Goal: Task Accomplishment & Management: Complete application form

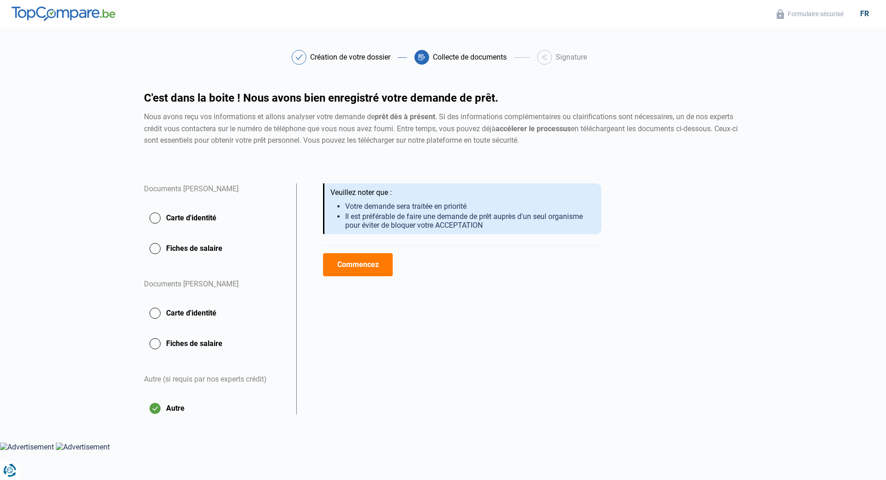
click at [371, 270] on button "Commencez" at bounding box center [358, 264] width 70 height 23
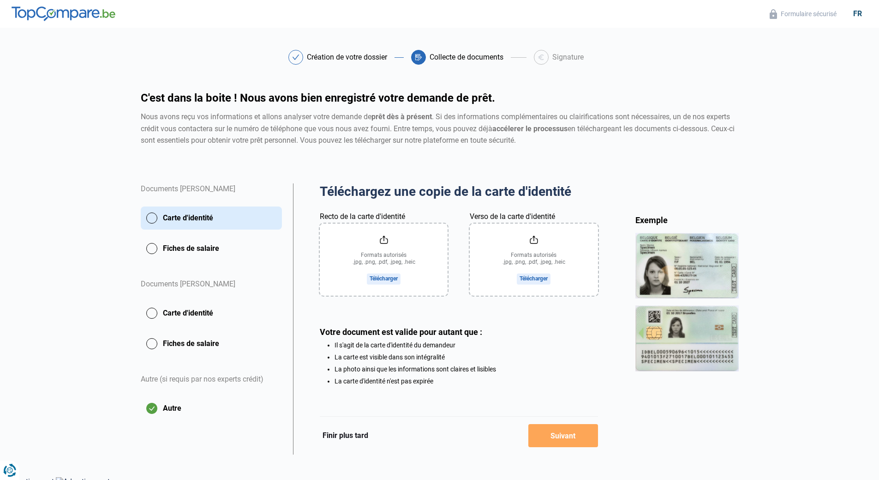
click at [508, 56] on div "Collecte de documents" at bounding box center [461, 57] width 100 height 15
click at [552, 19] on header "Formulaire sécurisé fr" at bounding box center [439, 14] width 879 height 28
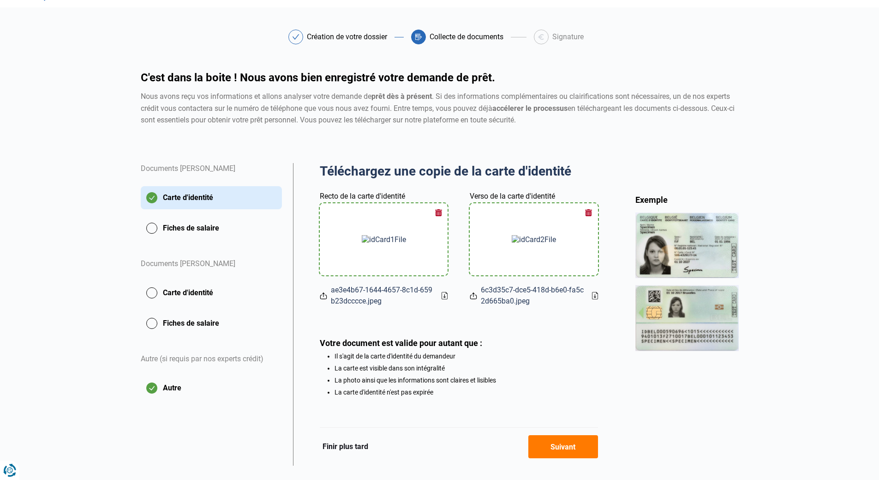
scroll to position [40, 0]
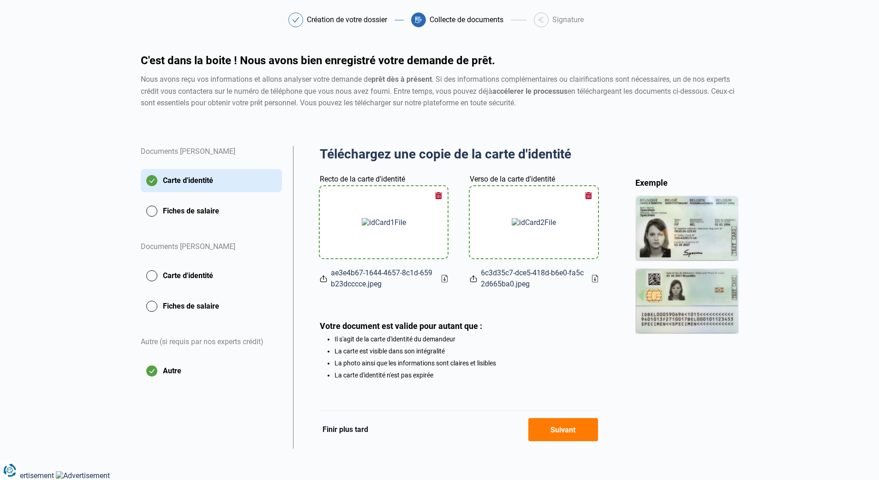
click at [559, 433] on button "Suivant" at bounding box center [564, 429] width 70 height 23
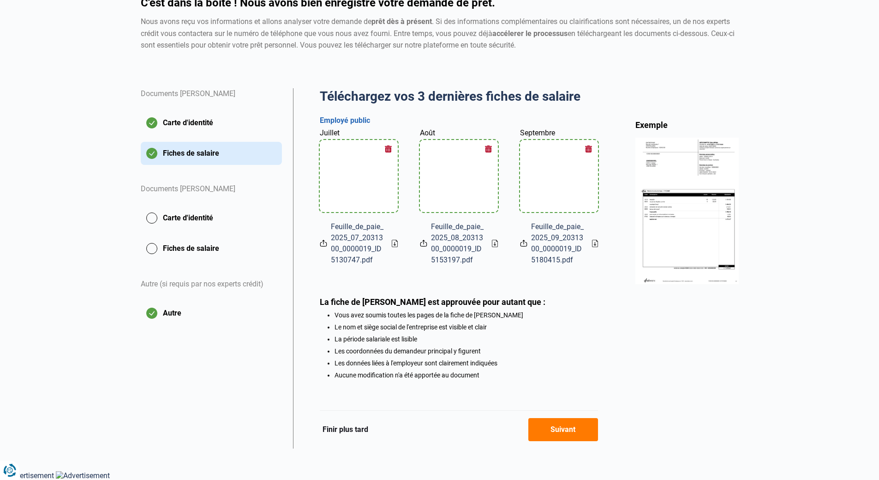
scroll to position [98, 0]
click at [562, 428] on button "Suivant" at bounding box center [564, 429] width 70 height 23
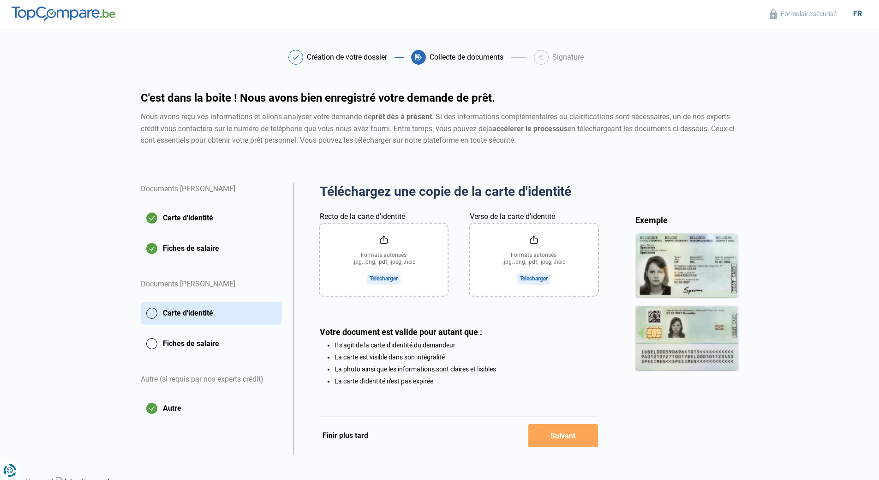
click at [499, 268] on div "Formats autorisés .jpg, .png, .pdf, .jpeg, .heic Télécharger" at bounding box center [534, 259] width 106 height 72
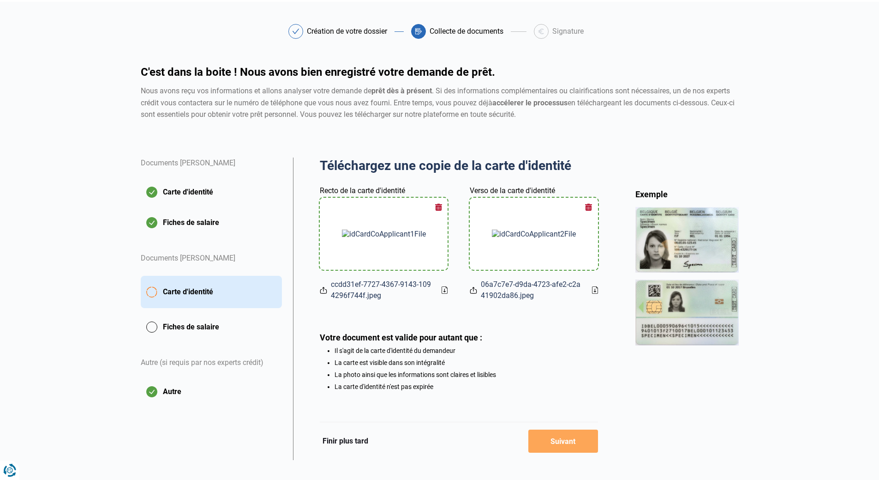
scroll to position [40, 0]
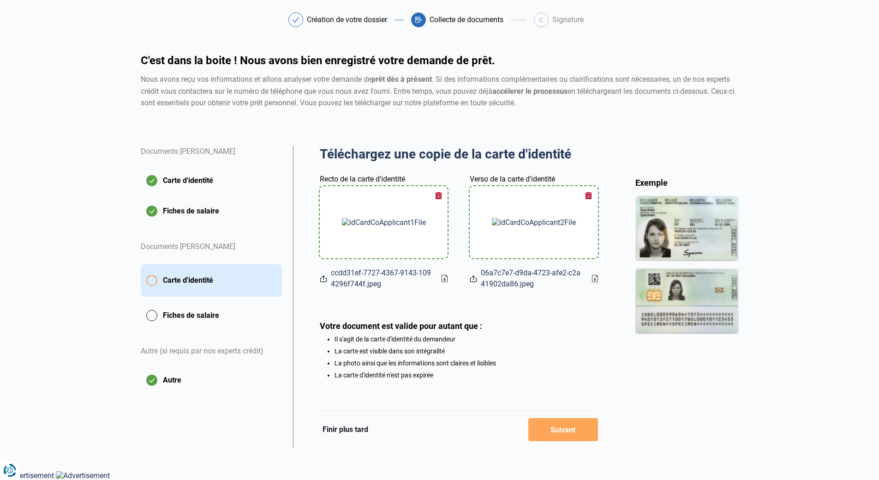
click at [462, 355] on ul "Il s'agit de la carte d'identité du demandeur La carte est visible dans son int…" at bounding box center [459, 356] width 278 height 43
click at [450, 337] on li "Il s'agit de la carte d'identité du demandeur" at bounding box center [467, 338] width 264 height 7
click at [552, 223] on div at bounding box center [534, 222] width 106 height 72
click at [477, 331] on div "Votre document est valide pour autant que : Il s'agit de la carte d'identité du…" at bounding box center [459, 350] width 278 height 58
click at [386, 225] on img at bounding box center [384, 222] width 84 height 9
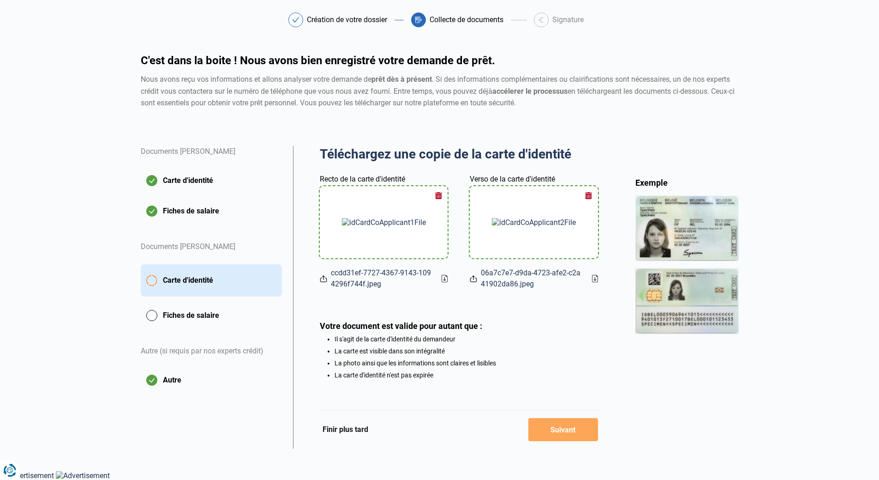
click at [604, 225] on div "Téléchargez une copie de la carte d'identité Aperçu des documents Documents [PE…" at bounding box center [459, 297] width 332 height 302
click at [573, 227] on div at bounding box center [534, 222] width 106 height 72
click at [588, 192] on button "button" at bounding box center [589, 195] width 14 height 14
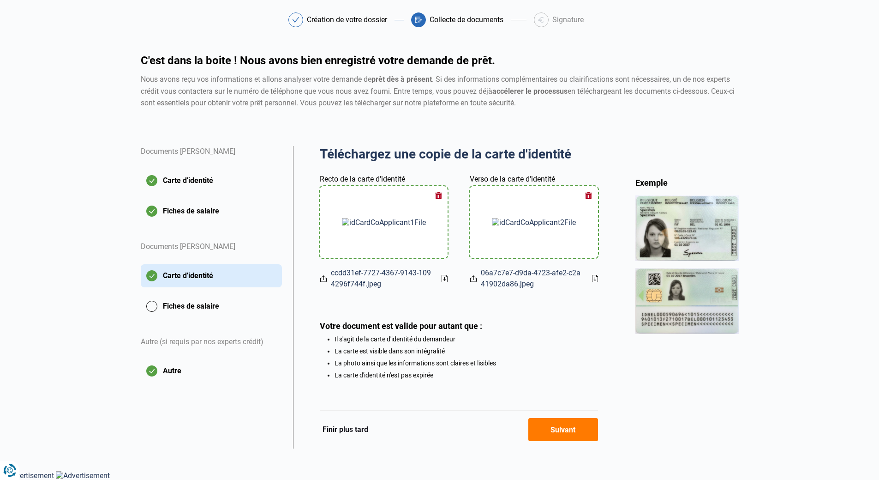
click at [567, 433] on button "Suivant" at bounding box center [564, 429] width 70 height 23
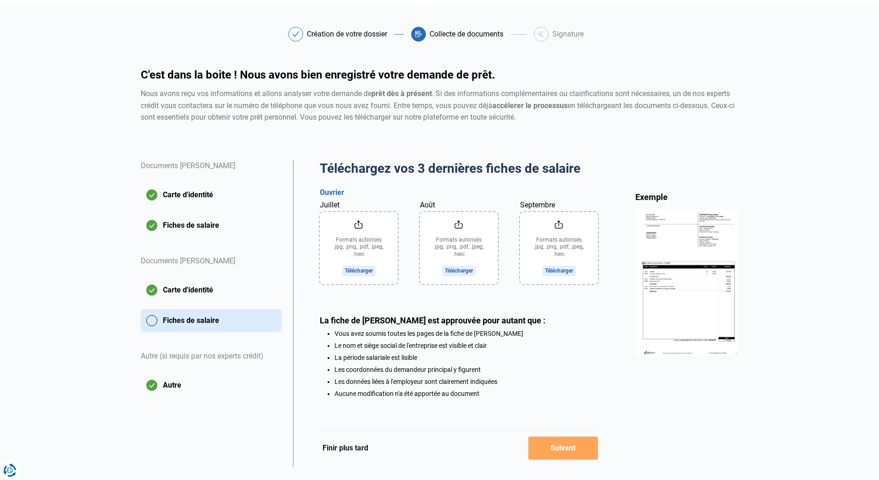
scroll to position [45, 0]
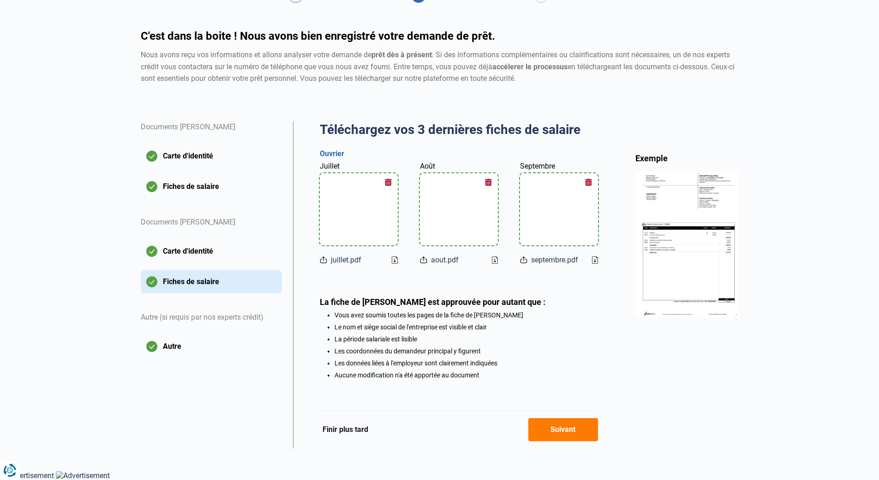
click at [560, 436] on button "Suivant" at bounding box center [564, 429] width 70 height 23
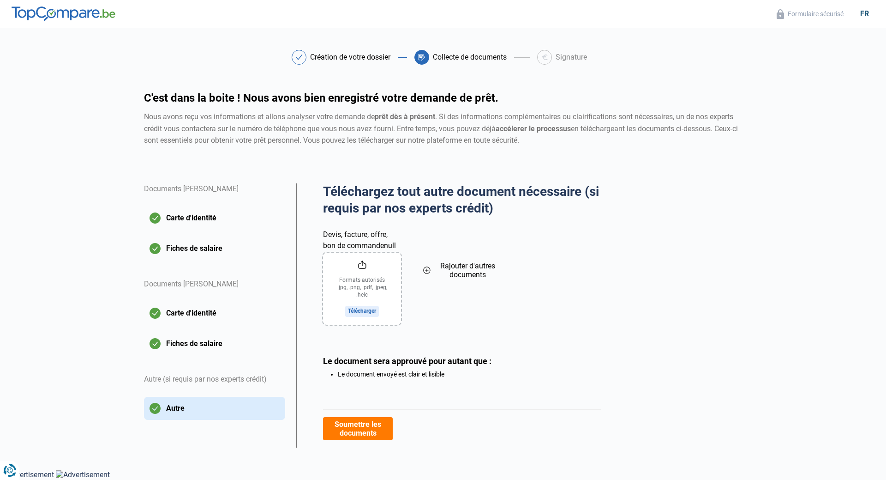
click at [475, 277] on span "Rajouter d'autres documents" at bounding box center [467, 270] width 67 height 18
